Goal: Information Seeking & Learning: Compare options

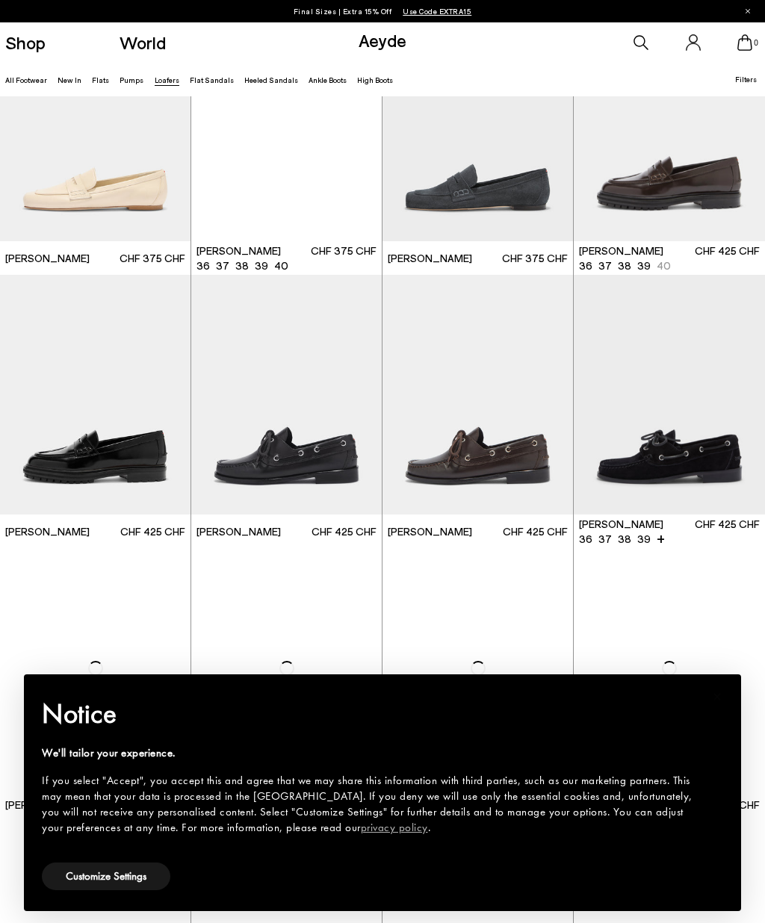
scroll to position [838, 0]
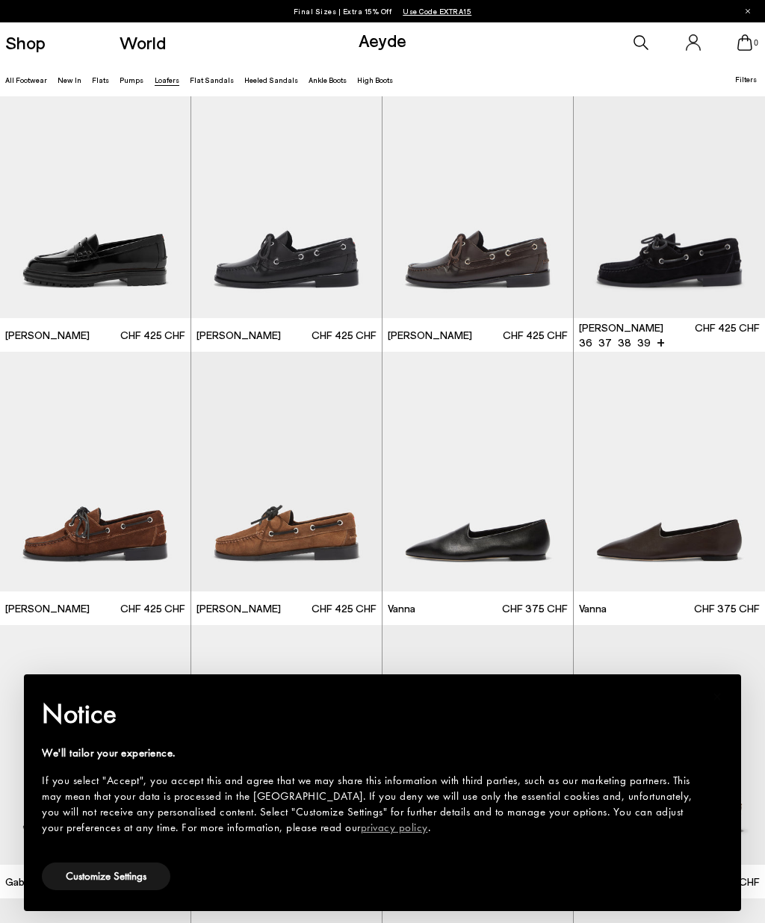
click at [329, 554] on img at bounding box center [286, 472] width 190 height 240
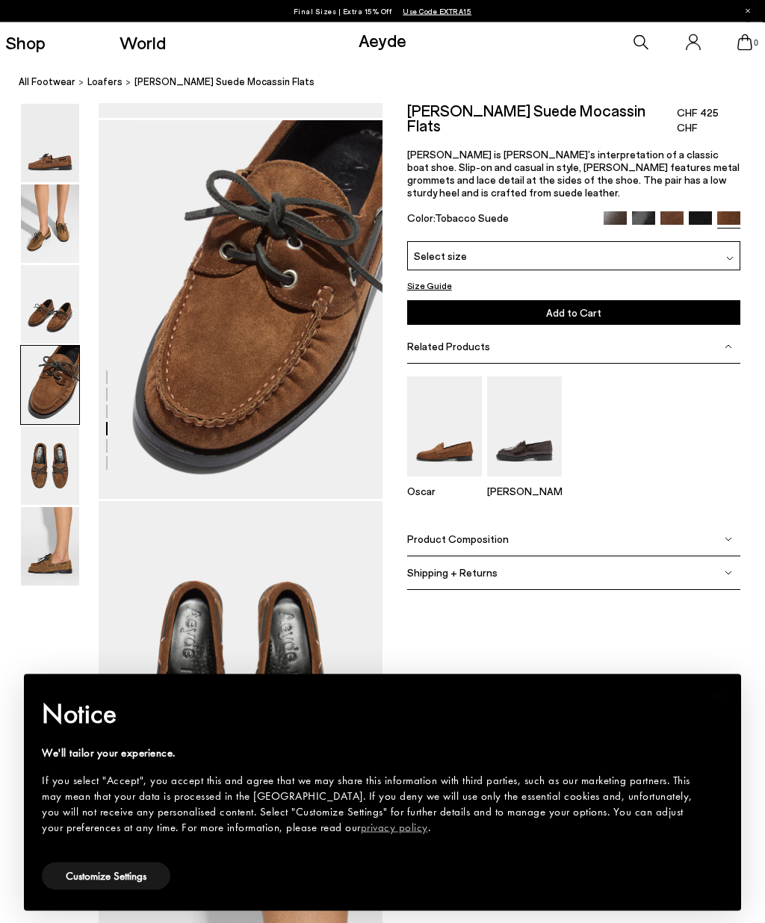
scroll to position [1115, 0]
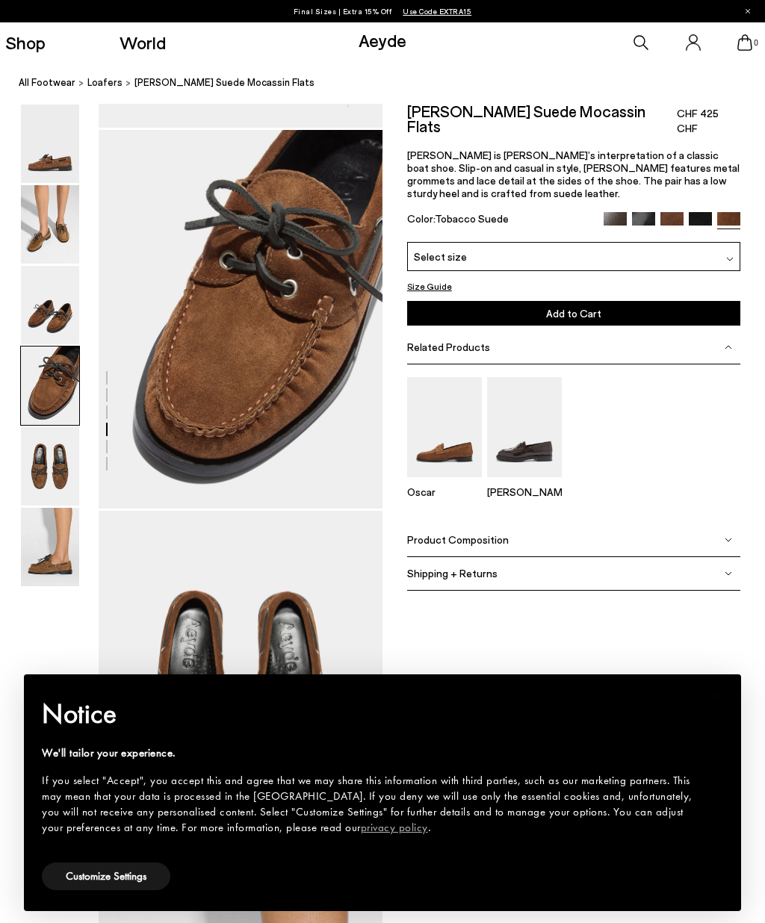
click at [611, 212] on img at bounding box center [614, 223] width 23 height 23
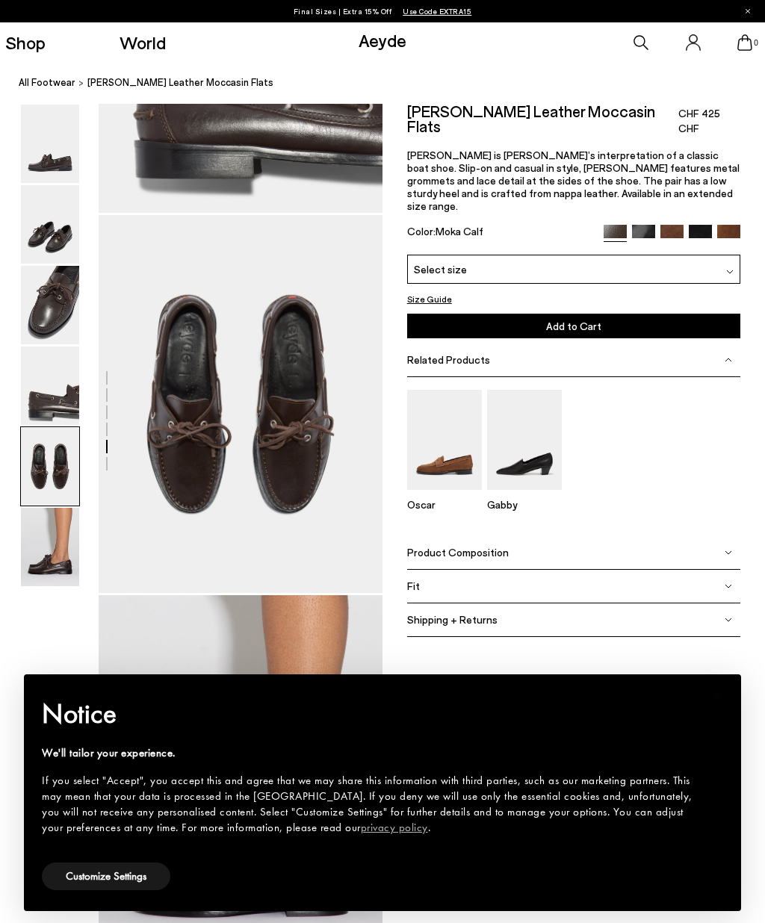
scroll to position [1405, 0]
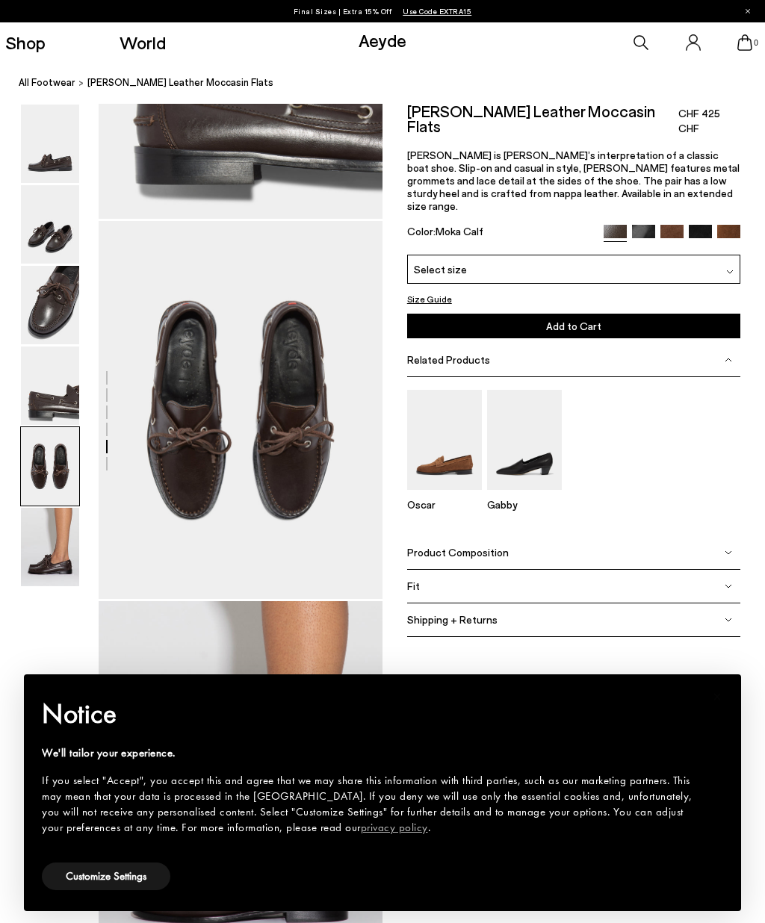
click at [646, 225] on img at bounding box center [643, 236] width 23 height 23
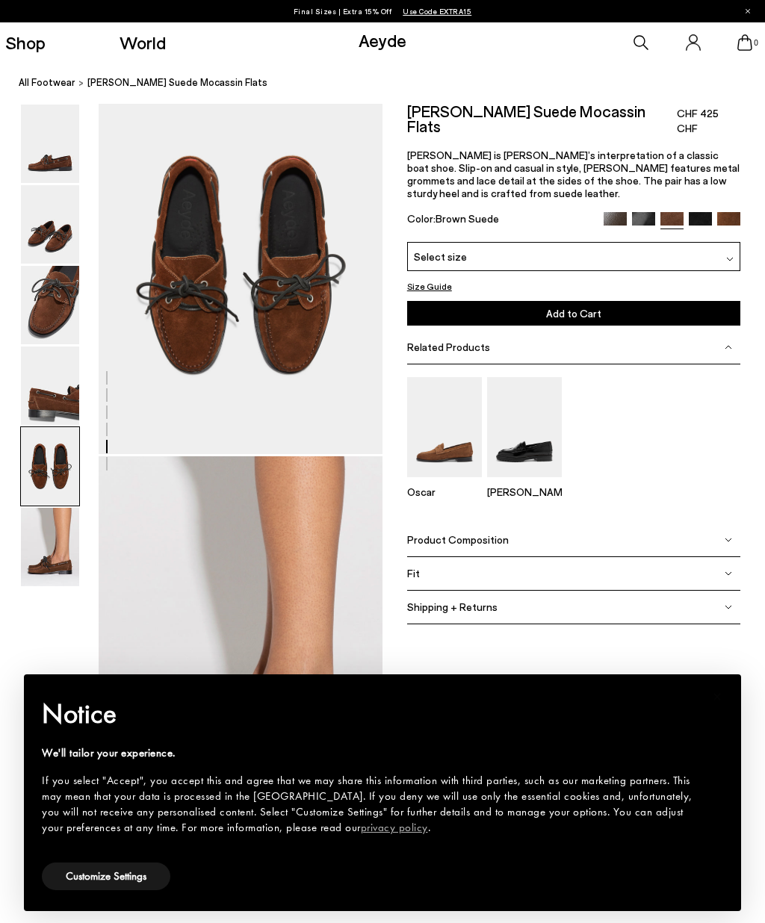
scroll to position [1525, 0]
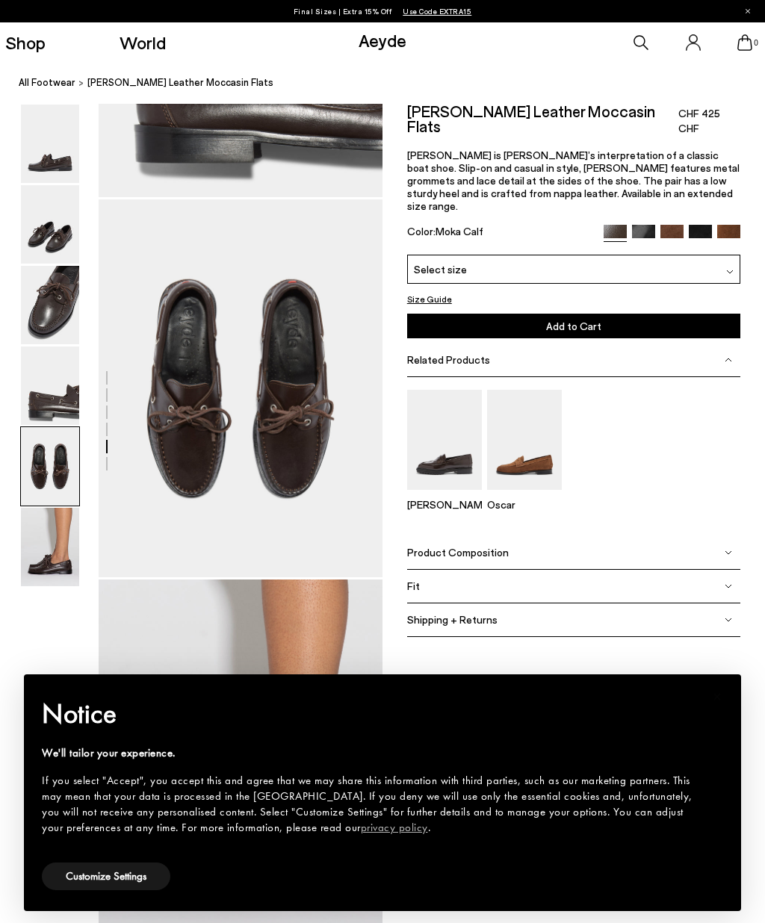
scroll to position [1425, 0]
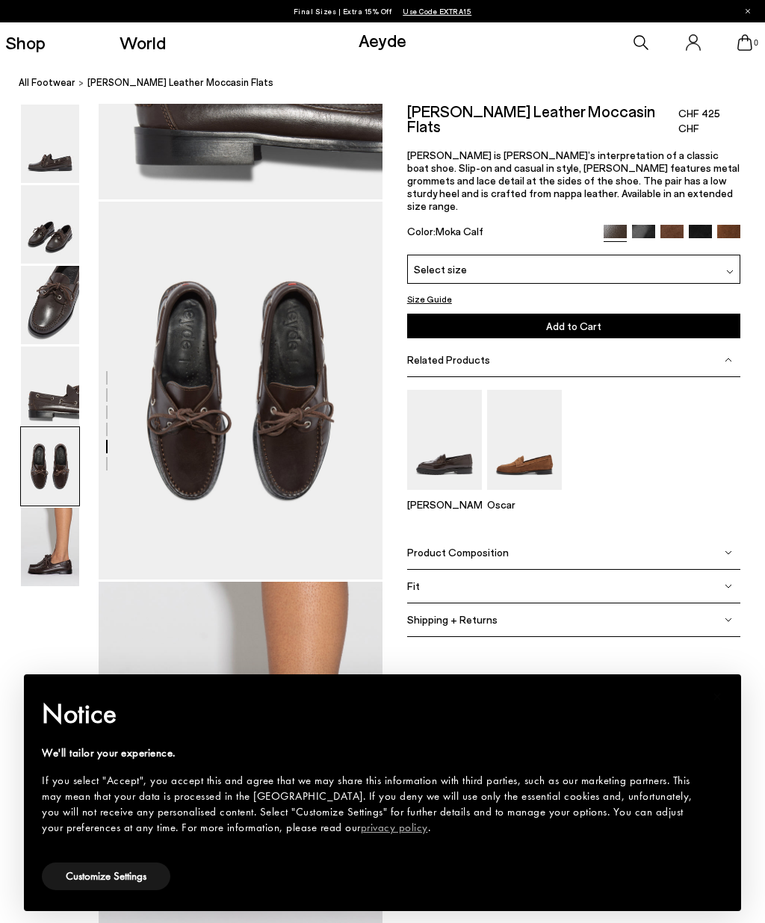
click at [52, 78] on link "All Footwear" at bounding box center [47, 83] width 57 height 16
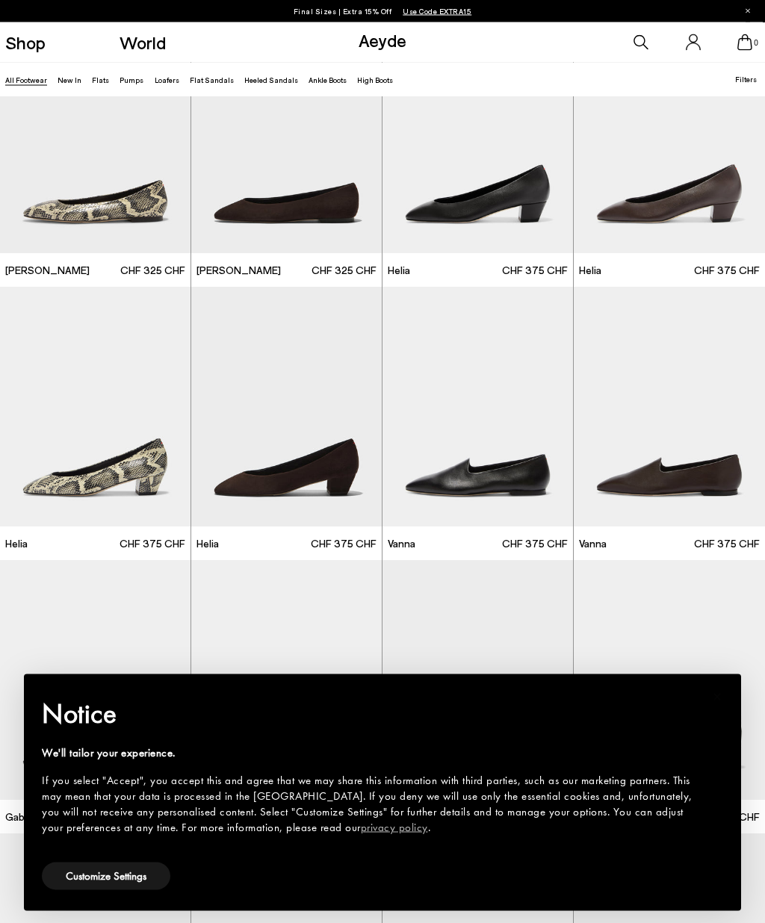
scroll to position [2269, 0]
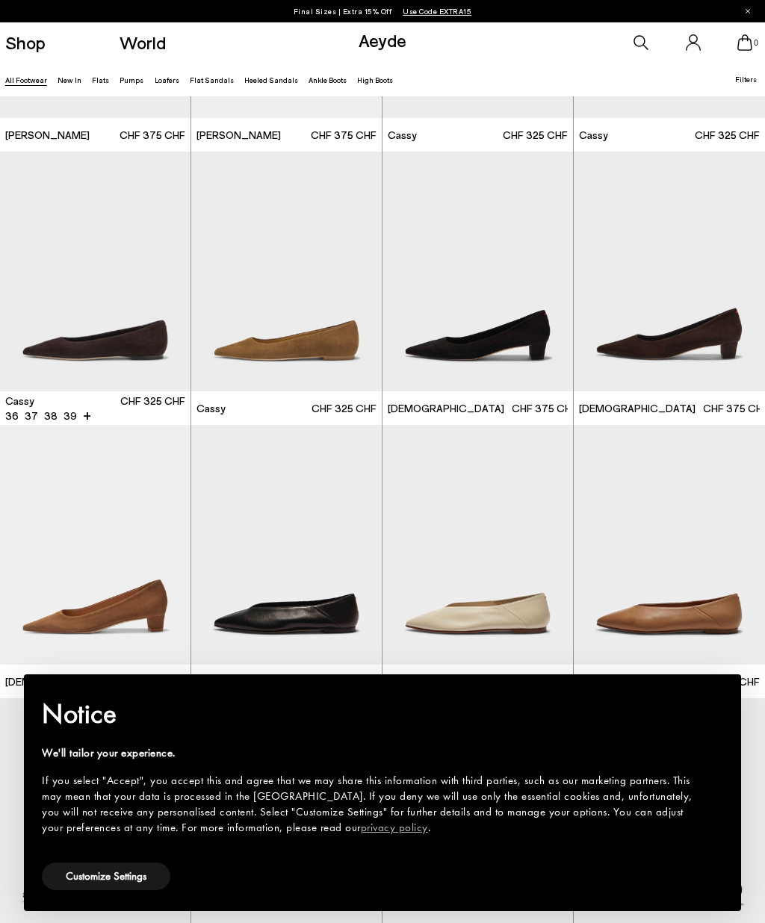
scroll to position [4061, 0]
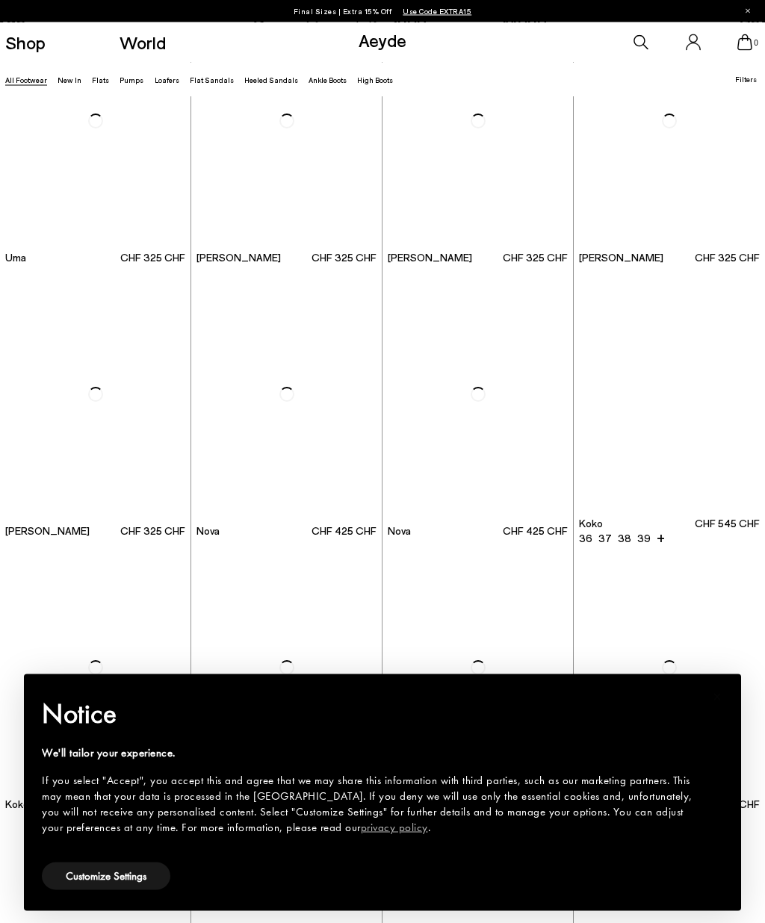
scroll to position [8592, 0]
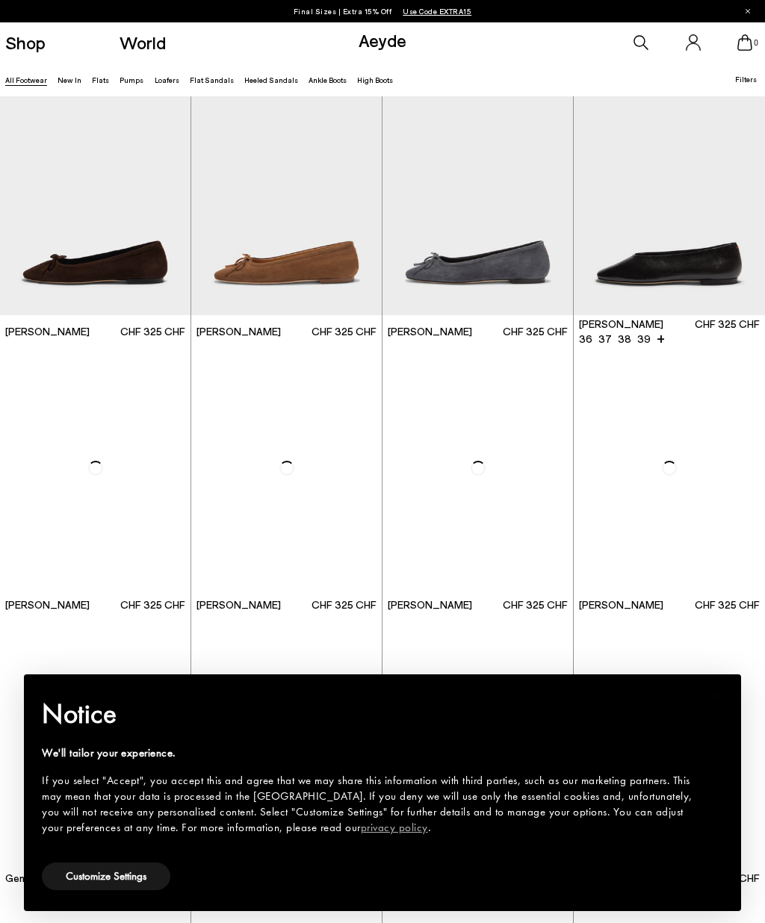
scroll to position [9869, 0]
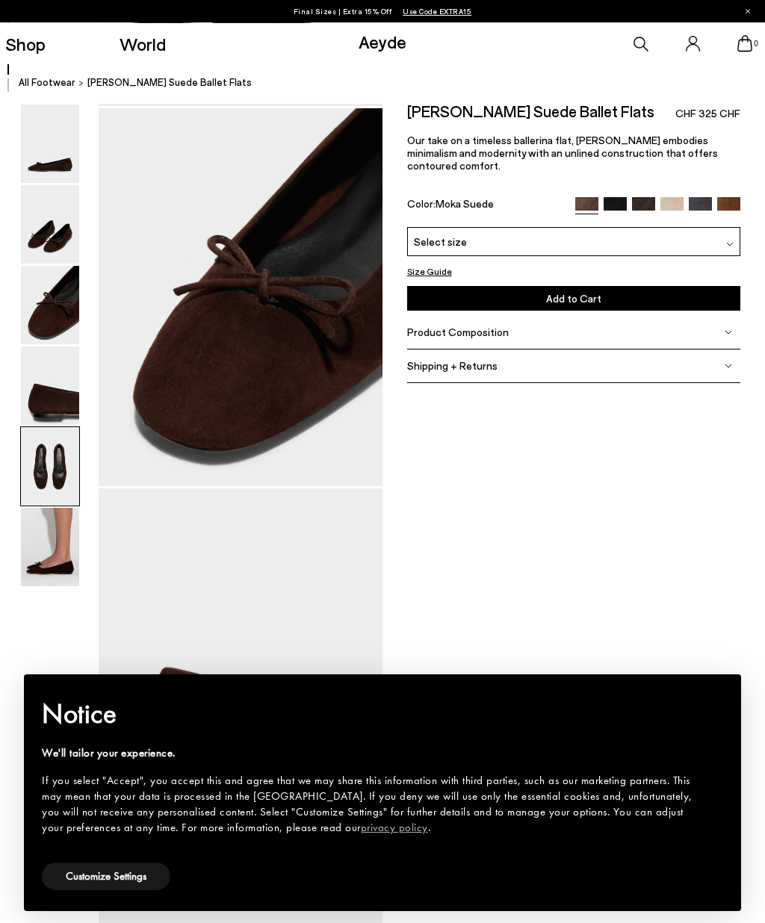
scroll to position [1512, 0]
